Goal: Check status

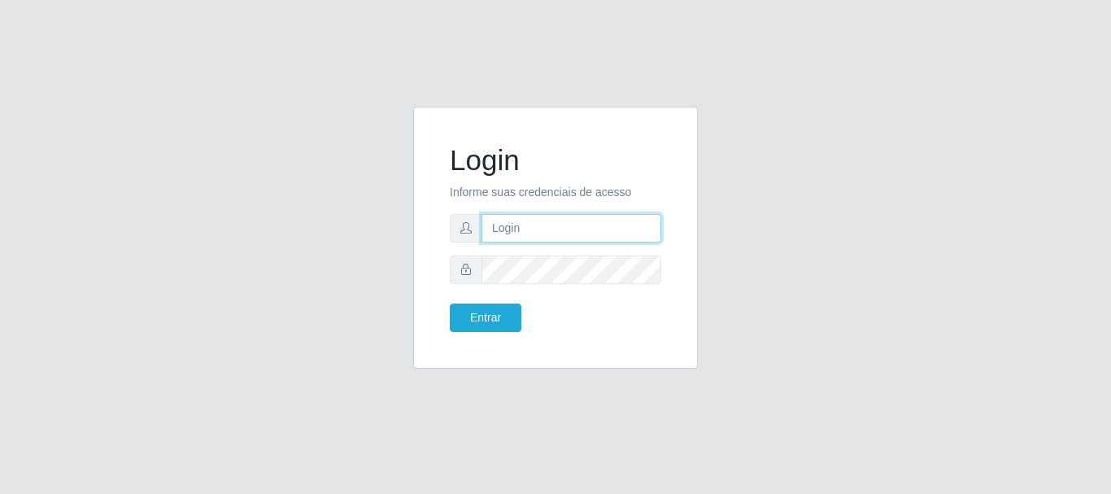
click at [507, 229] on input "text" at bounding box center [572, 228] width 180 height 28
type input "[EMAIL_ADDRESS][DOMAIN_NAME]"
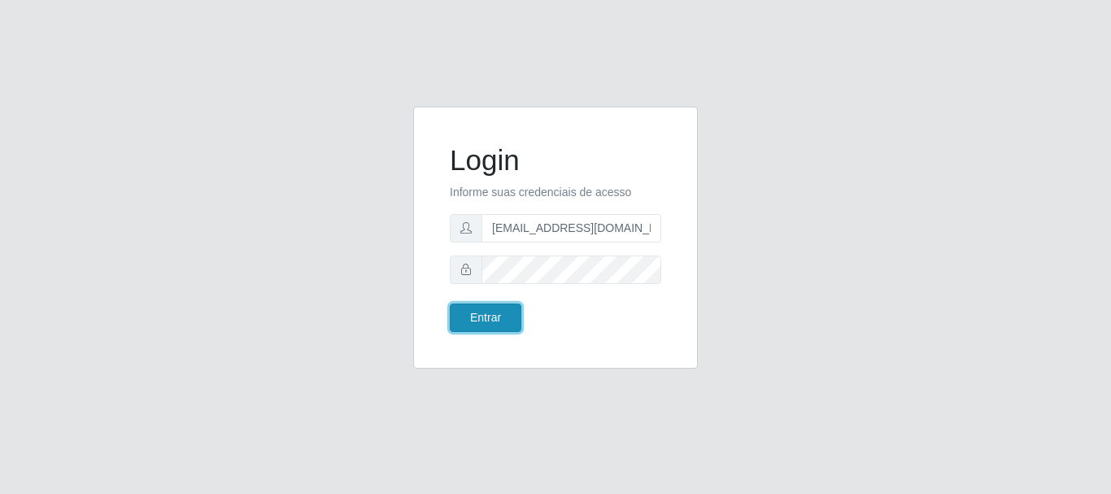
click at [486, 312] on button "Entrar" at bounding box center [486, 317] width 72 height 28
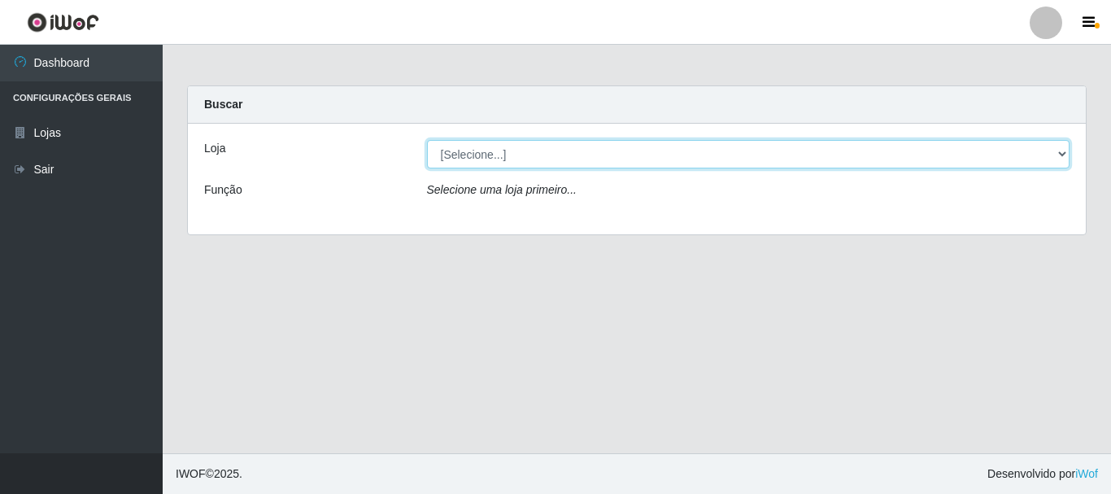
click at [1068, 151] on select "[Selecione...] SuperFácil Atacado - Rodoviária" at bounding box center [749, 154] width 644 height 28
select select "400"
click at [427, 140] on select "[Selecione...] SuperFácil Atacado - Rodoviária" at bounding box center [749, 154] width 644 height 28
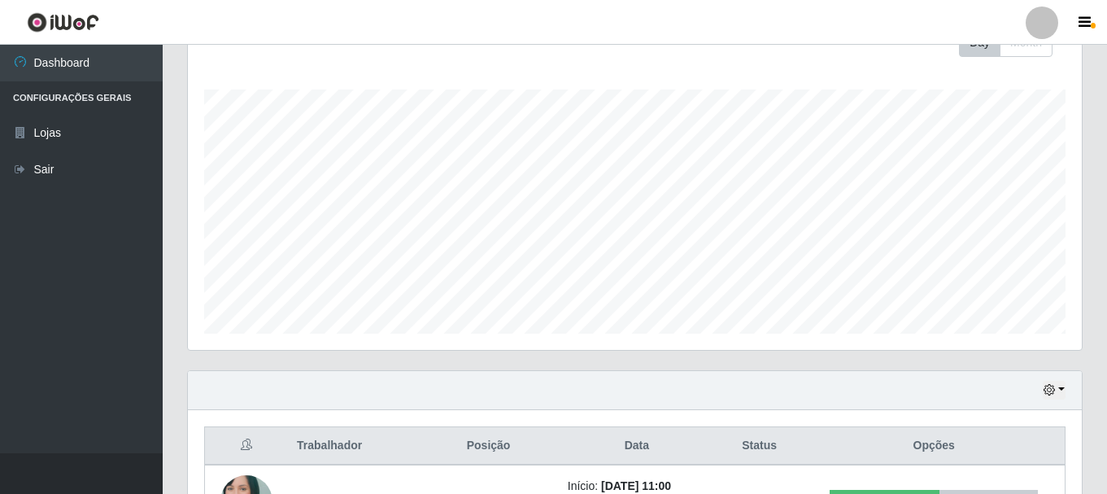
scroll to position [325, 0]
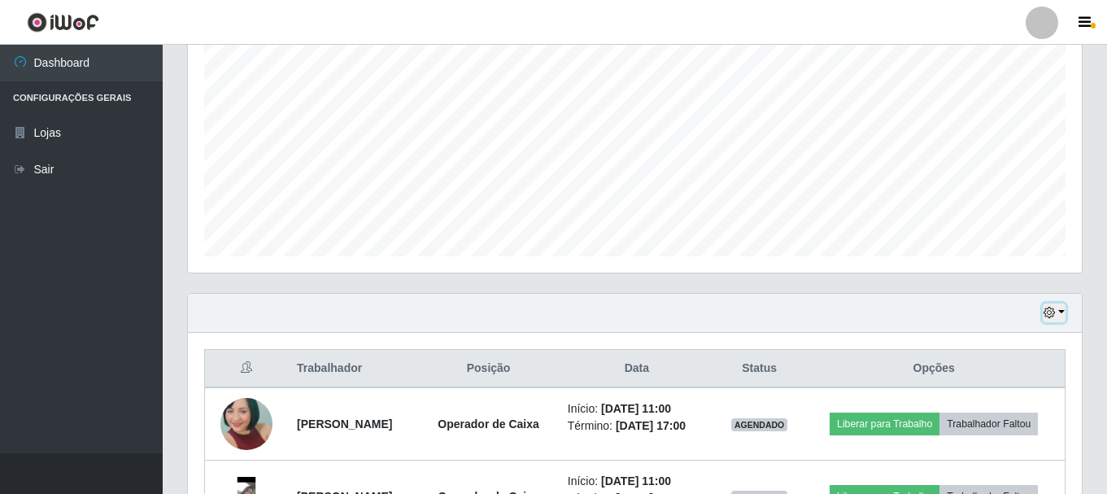
click at [1061, 313] on button "button" at bounding box center [1054, 312] width 23 height 19
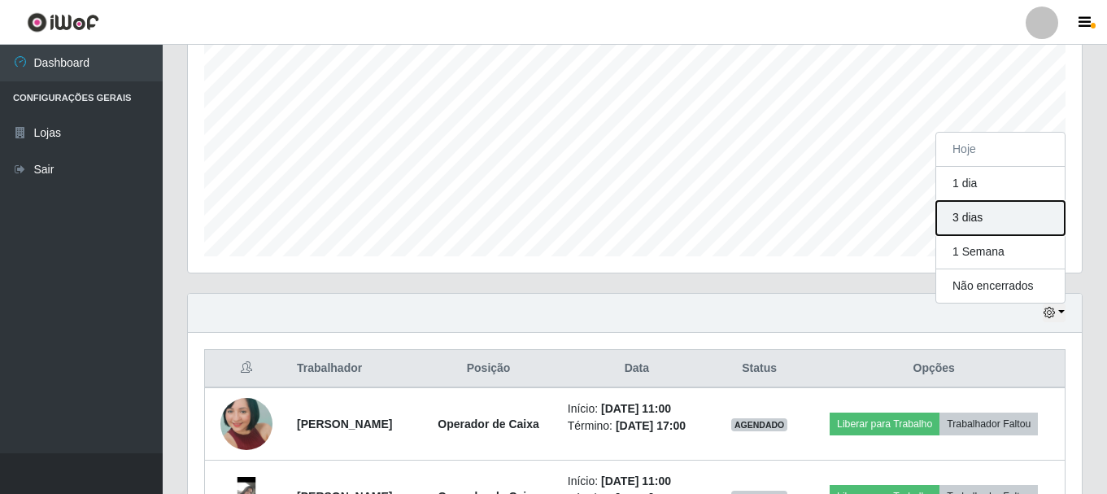
click at [1006, 216] on button "3 dias" at bounding box center [1001, 218] width 129 height 34
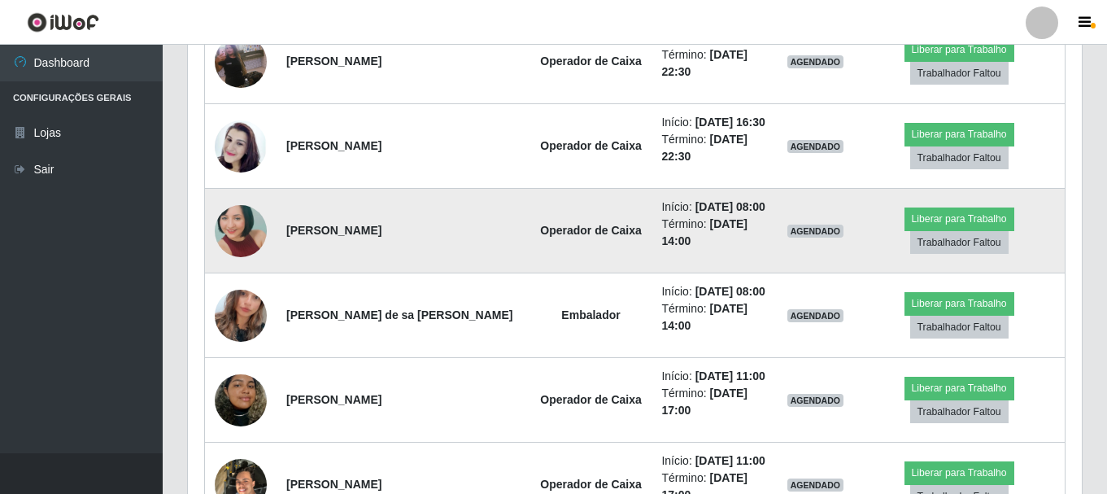
scroll to position [1709, 0]
click at [225, 228] on img at bounding box center [241, 232] width 52 height 110
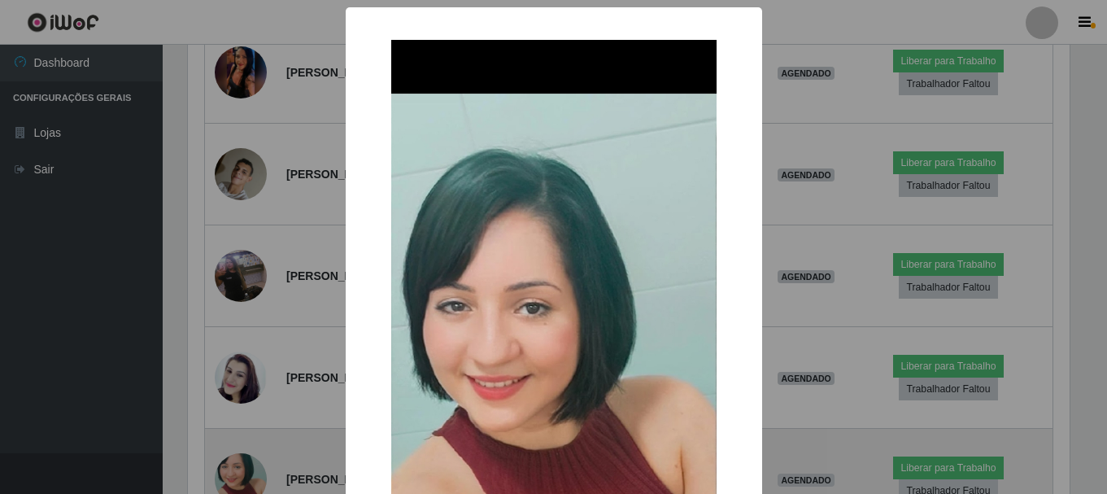
scroll to position [338, 886]
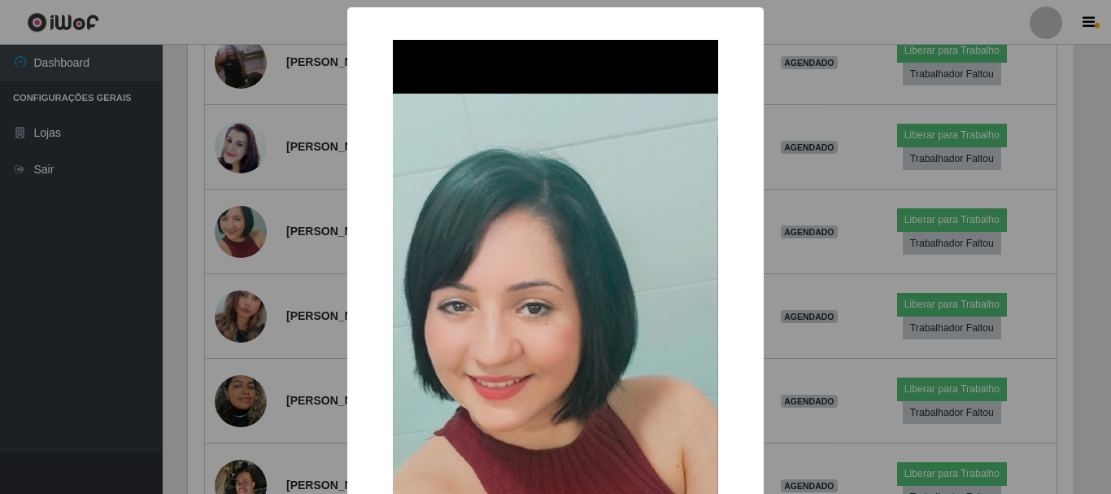
click at [319, 248] on div "× OK Cancel" at bounding box center [555, 247] width 1111 height 494
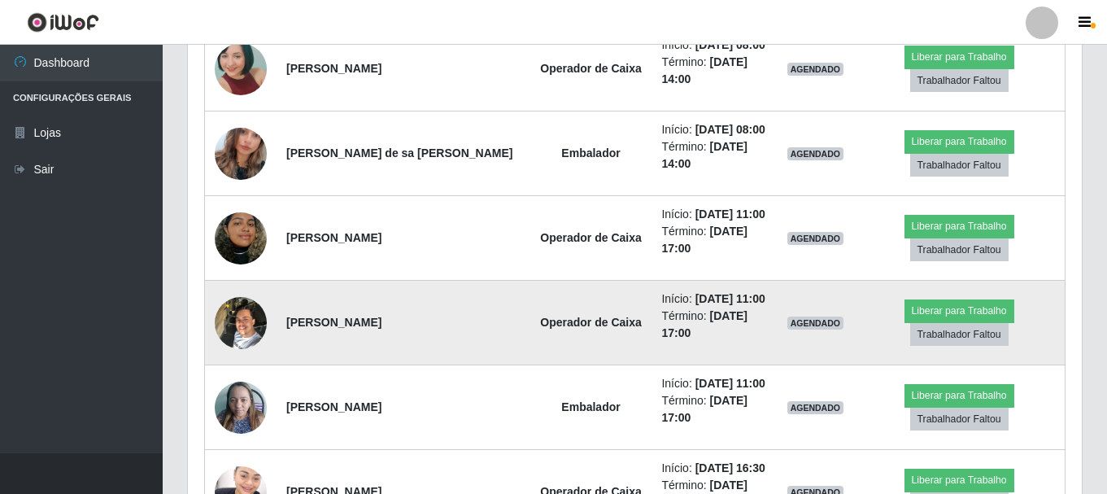
scroll to position [1953, 0]
